Goal: Find specific page/section: Find specific page/section

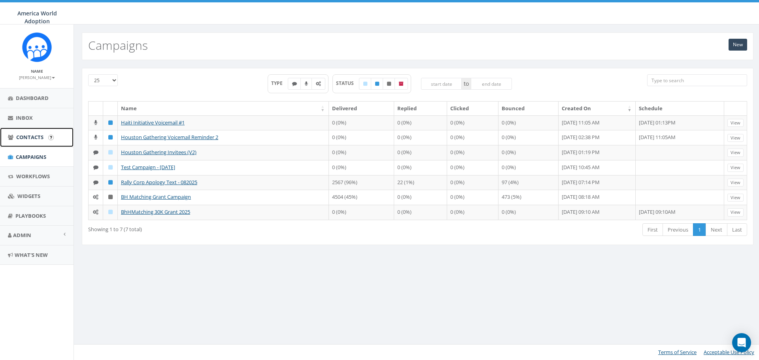
click at [40, 139] on span "Contacts" at bounding box center [29, 137] width 27 height 7
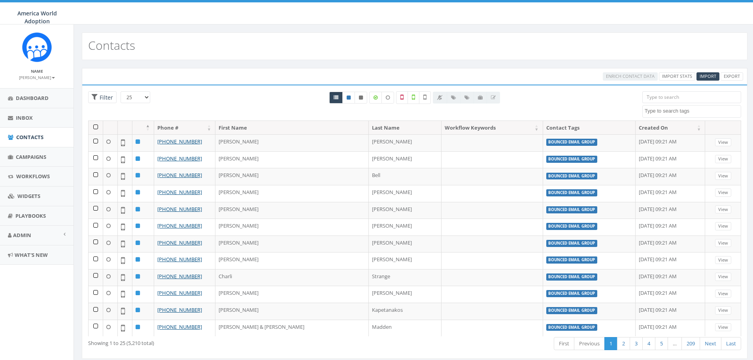
select select
click at [662, 98] on input "search" at bounding box center [691, 97] width 99 height 12
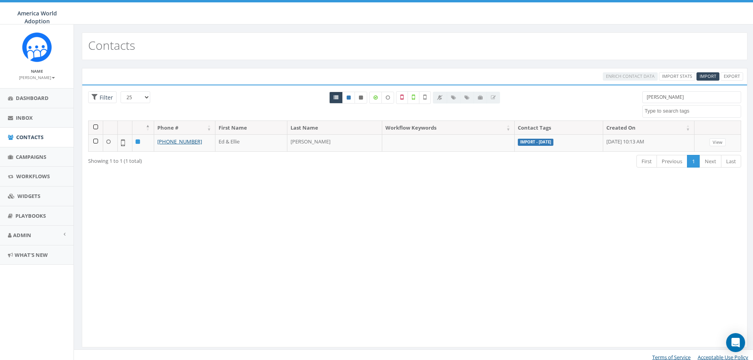
type input "GROVER"
click at [40, 165] on link "Campaigns" at bounding box center [37, 156] width 74 height 19
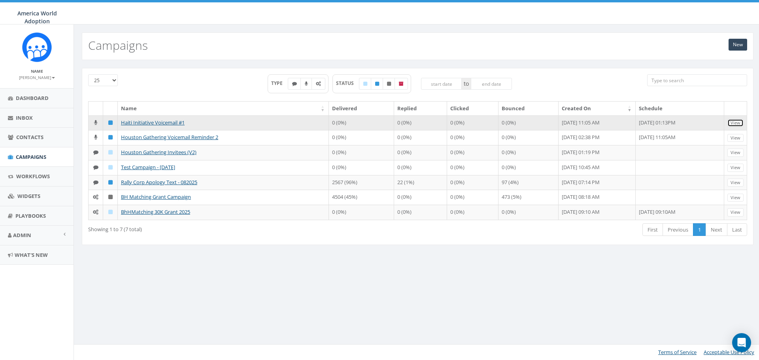
click at [733, 123] on link "View" at bounding box center [735, 123] width 16 height 8
